Goal: Information Seeking & Learning: Learn about a topic

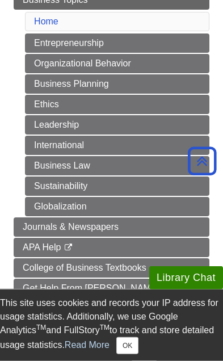
scroll to position [213, 0]
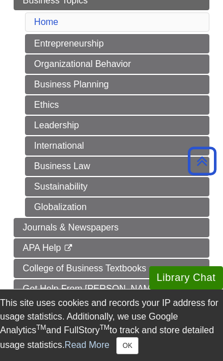
click at [143, 150] on link "International" at bounding box center [117, 145] width 184 height 19
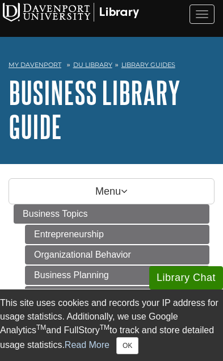
click at [134, 216] on link "Business Topics" at bounding box center [112, 213] width 196 height 19
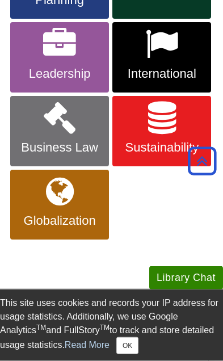
scroll to position [368, 0]
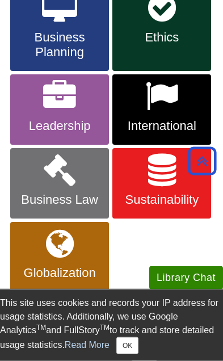
click at [88, 255] on link "Globalization" at bounding box center [59, 257] width 99 height 70
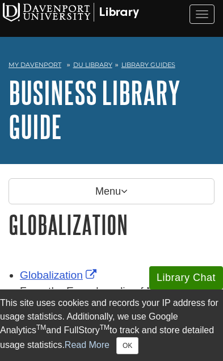
click at [197, 11] on span "button" at bounding box center [202, 10] width 12 height 1
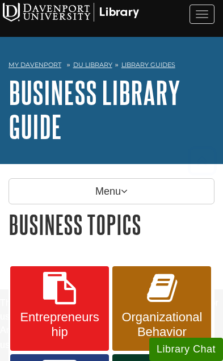
scroll to position [213, 0]
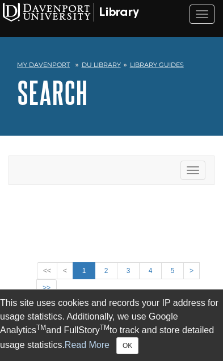
click at [137, 172] on div "Toggle navigation" at bounding box center [111, 170] width 205 height 28
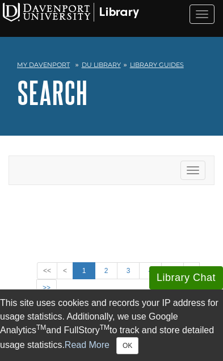
click at [32, 174] on div "Toggle navigation" at bounding box center [111, 170] width 205 height 28
click at [197, 16] on button "button" at bounding box center [201, 14] width 25 height 19
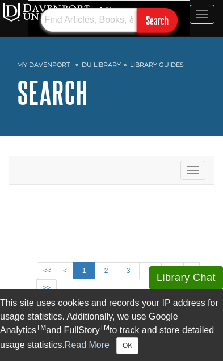
click at [47, 32] on input "text" at bounding box center [89, 20] width 96 height 24
type input "France mountain"
click at [178, 32] on input "Search" at bounding box center [157, 20] width 41 height 24
